Goal: Task Accomplishment & Management: Use online tool/utility

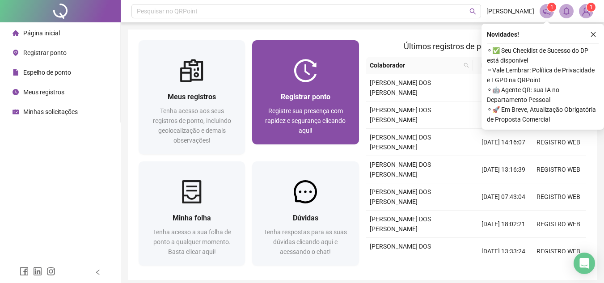
click at [310, 108] on span "Registre sua presença com rapidez e segurança clicando aqui!" at bounding box center [305, 120] width 80 height 27
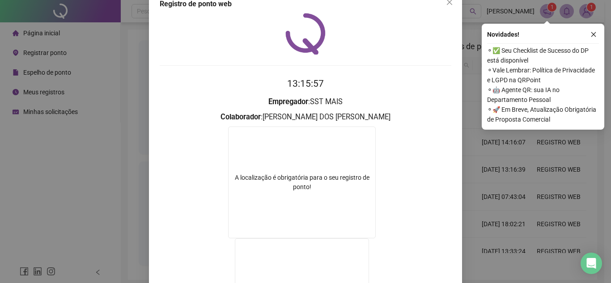
scroll to position [14, 0]
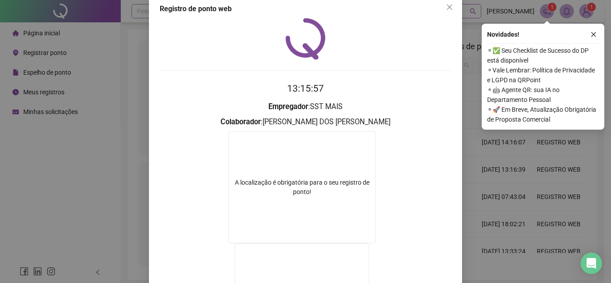
drag, startPoint x: 444, startPoint y: 7, endPoint x: 447, endPoint y: 12, distance: 5.6
click at [446, 7] on icon "close" at bounding box center [449, 7] width 7 height 7
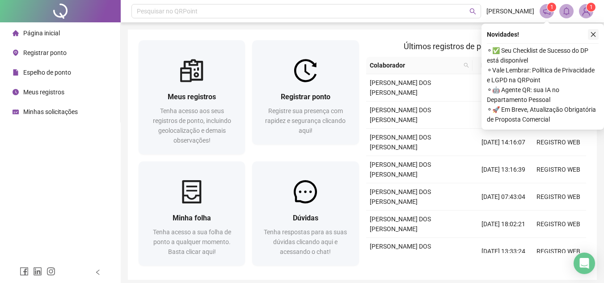
click at [594, 35] on icon "close" at bounding box center [593, 34] width 6 height 6
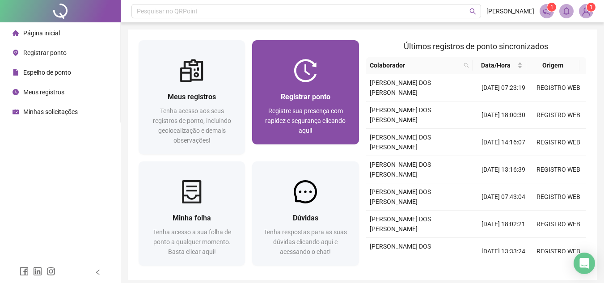
click at [300, 89] on div "Registrar ponto Registre sua presença com rapidez e segurança clicando aqui!" at bounding box center [305, 113] width 106 height 62
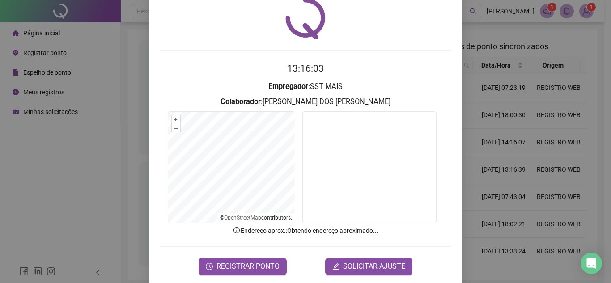
scroll to position [46, 0]
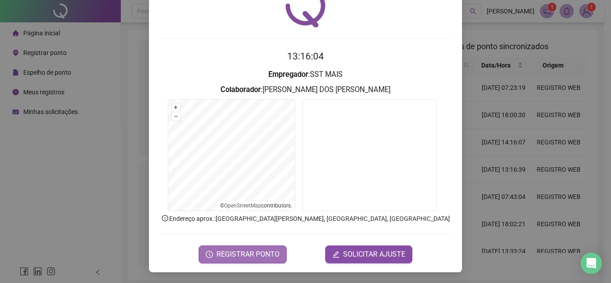
click at [226, 259] on span "REGISTRAR PONTO" at bounding box center [247, 254] width 63 height 11
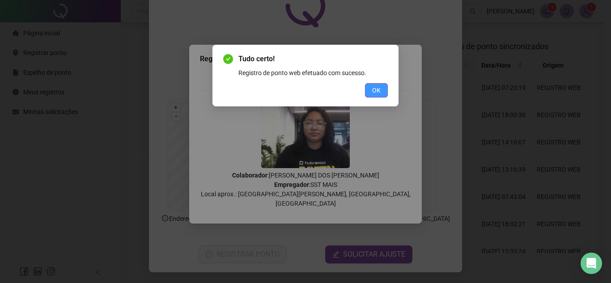
click at [378, 86] on span "OK" at bounding box center [376, 90] width 8 height 10
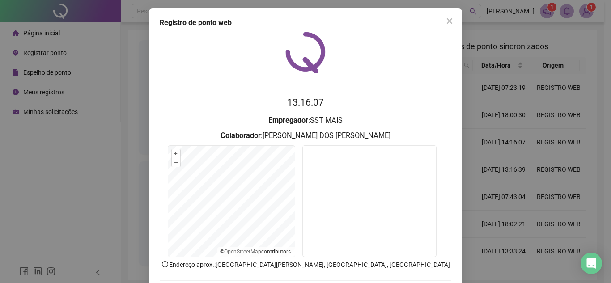
scroll to position [0, 0]
click at [450, 21] on span "Close" at bounding box center [449, 21] width 14 height 7
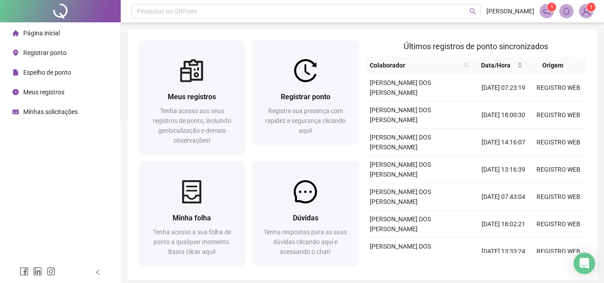
click at [42, 91] on span "Meus registros" at bounding box center [43, 92] width 41 height 7
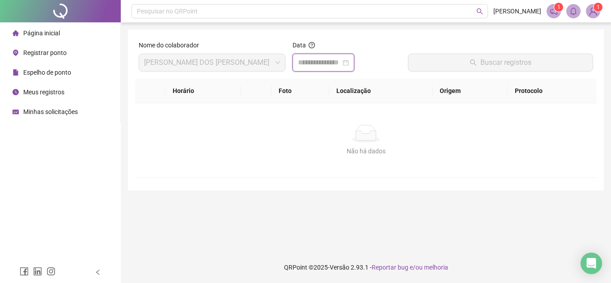
click at [303, 67] on input at bounding box center [319, 62] width 43 height 11
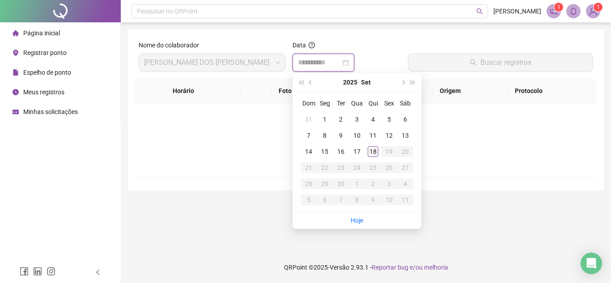
type input "**********"
click at [370, 155] on div "18" at bounding box center [372, 151] width 11 height 11
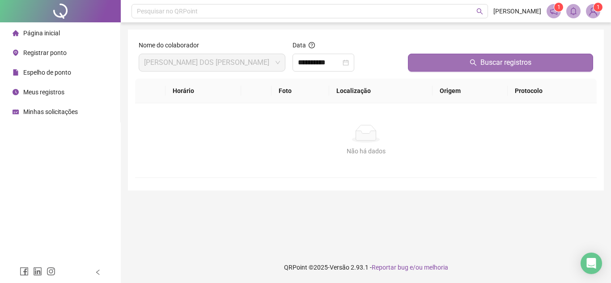
click at [429, 57] on button "Buscar registros" at bounding box center [500, 63] width 185 height 18
